Goal: Task Accomplishment & Management: Manage account settings

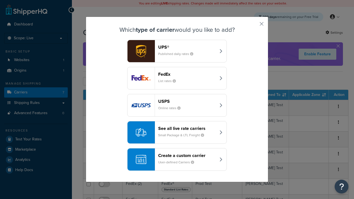
click at [177, 78] on div "FedEx List rates" at bounding box center [187, 78] width 58 height 13
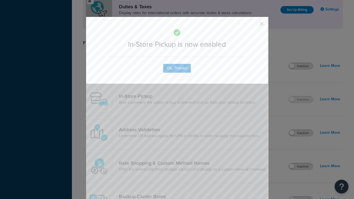
click at [254, 26] on button "button" at bounding box center [253, 25] width 1 height 1
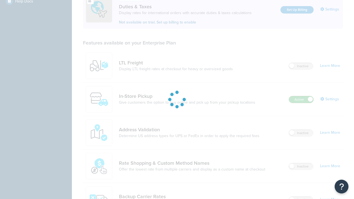
click at [302, 96] on label "Active" at bounding box center [301, 99] width 24 height 7
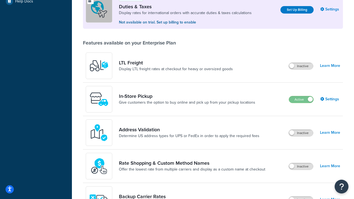
scroll to position [276, 0]
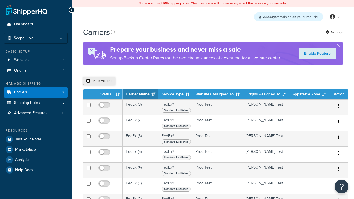
click at [88, 82] on input "checkbox" at bounding box center [88, 81] width 4 height 4
checkbox input "true"
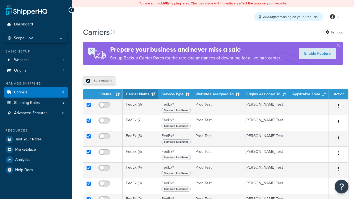
checkbox input "true"
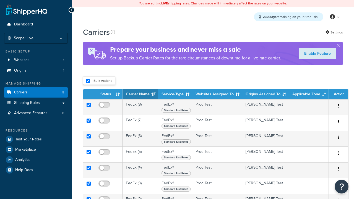
click at [0, 0] on button "Delete" at bounding box center [0, 0] width 0 height 0
